Goal: Obtain resource: Obtain resource

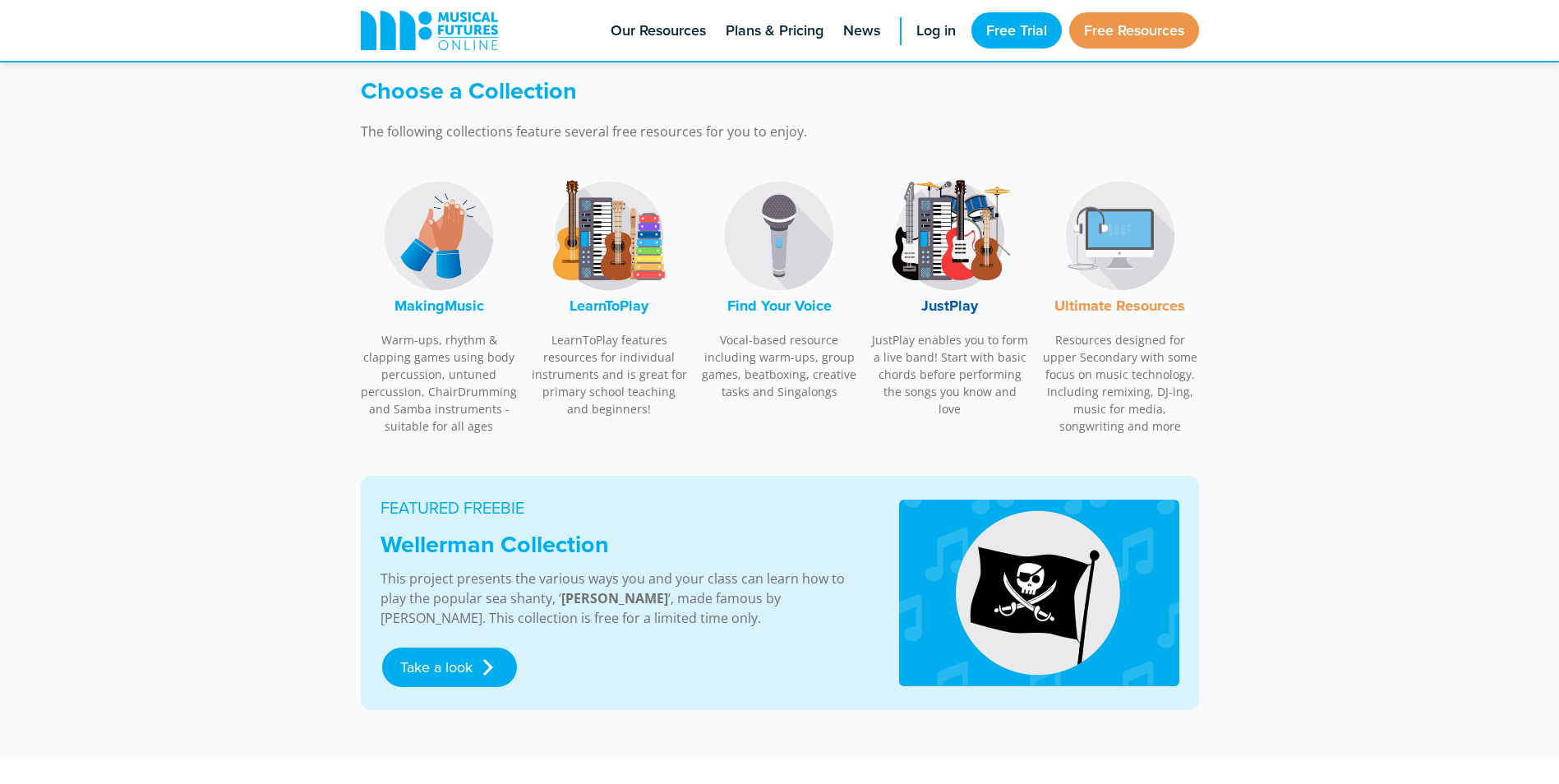
scroll to position [493, 0]
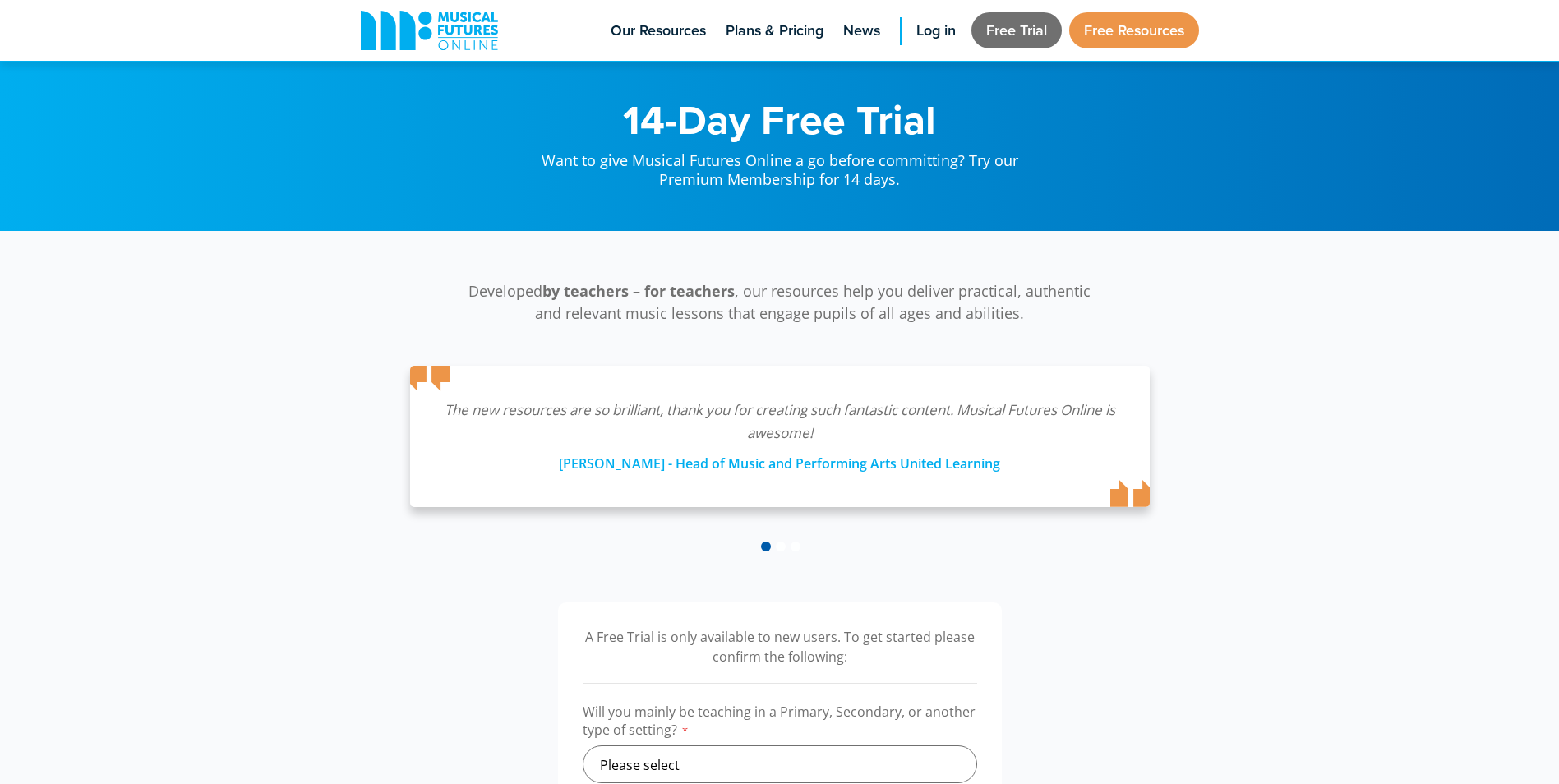
click at [1024, 30] on link "Free Trial" at bounding box center [1016, 30] width 91 height 36
click at [1102, 24] on link "Free Resources" at bounding box center [1134, 30] width 130 height 36
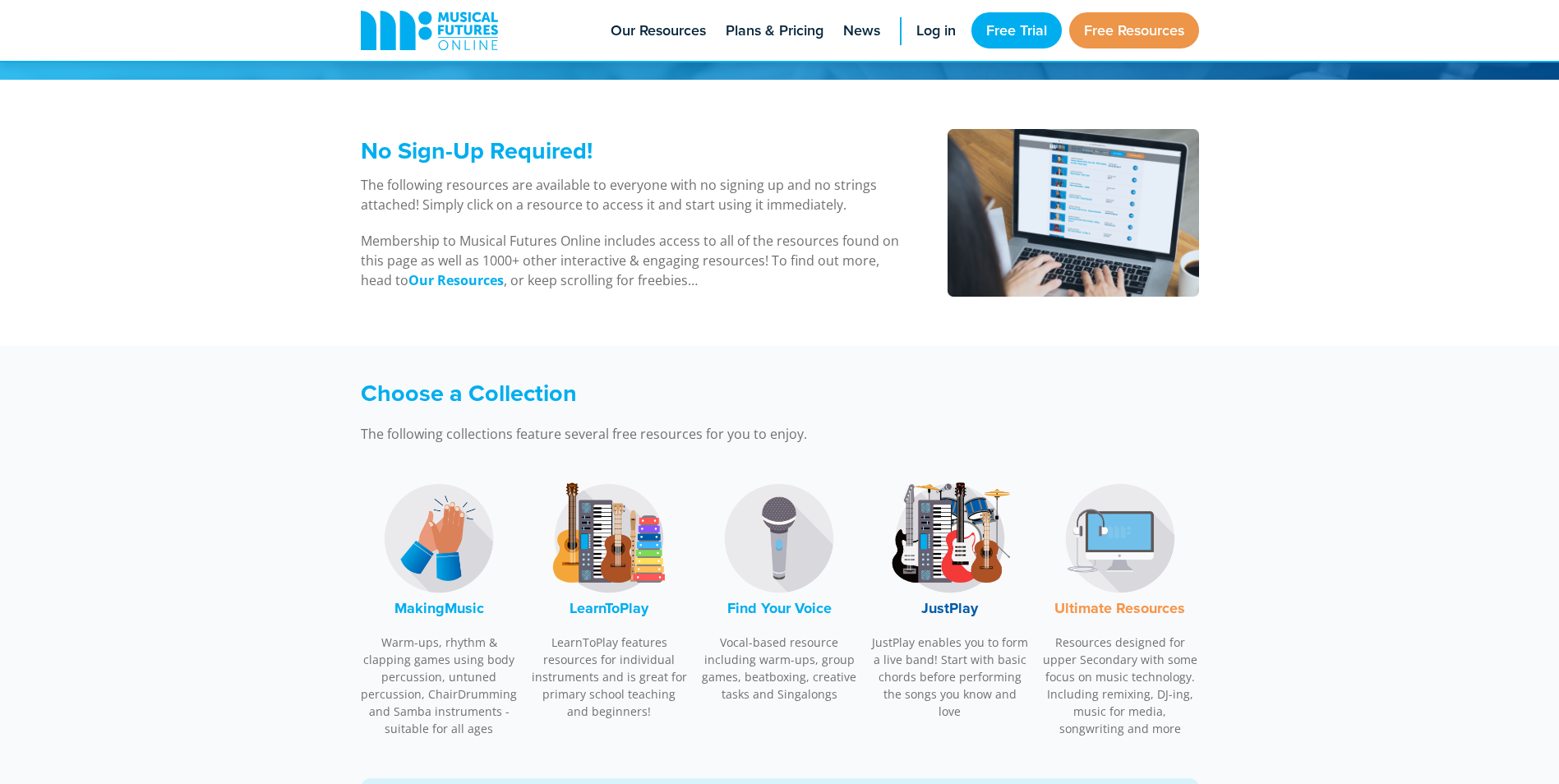
scroll to position [328, 0]
